Goal: Information Seeking & Learning: Learn about a topic

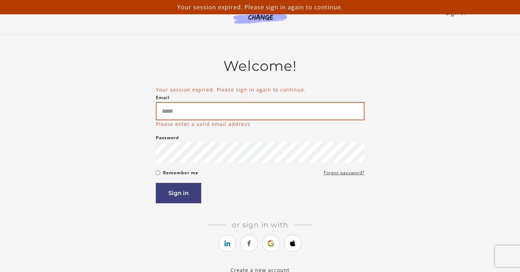
click at [203, 113] on input "Email" at bounding box center [260, 111] width 209 height 18
type input "**********"
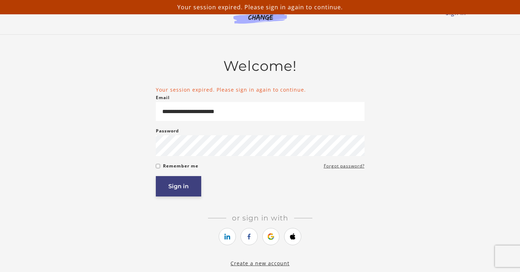
click at [163, 189] on button "Sign in" at bounding box center [178, 186] width 45 height 20
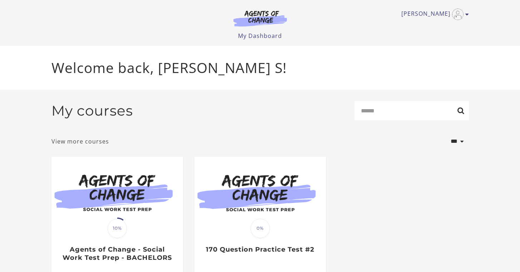
click at [76, 143] on link "View more courses" at bounding box center [80, 141] width 58 height 9
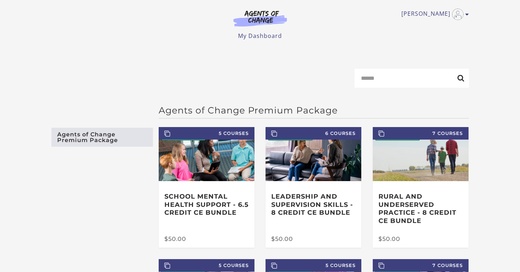
click at [260, 18] on img at bounding box center [260, 18] width 69 height 16
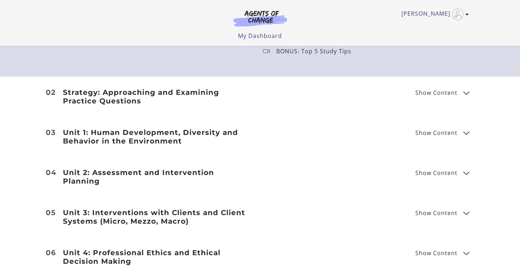
scroll to position [1073, 0]
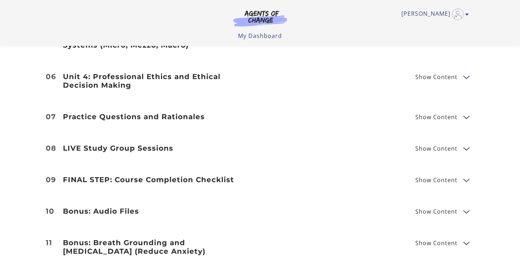
click at [147, 144] on h3 "LIVE Study Group Sessions" at bounding box center [157, 148] width 189 height 9
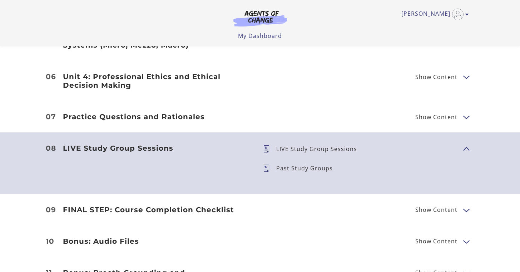
click at [312, 165] on p "Past Study Groups" at bounding box center [307, 168] width 62 height 6
click at [264, 164] on icon at bounding box center [269, 167] width 13 height 7
click at [284, 146] on p "LIVE Study Group Sessions" at bounding box center [319, 149] width 86 height 6
click at [468, 144] on button "Show Content" at bounding box center [466, 148] width 6 height 9
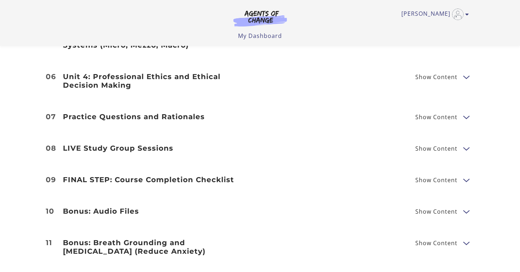
click at [468, 144] on button "Show Content" at bounding box center [466, 148] width 6 height 9
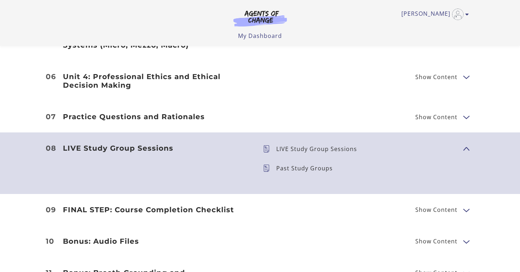
click at [292, 146] on p "LIVE Study Group Sessions" at bounding box center [319, 149] width 86 height 6
click at [91, 144] on h3 "LIVE Study Group Sessions" at bounding box center [157, 148] width 189 height 9
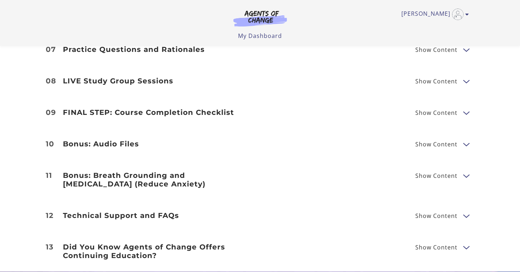
scroll to position [664, 0]
